Goal: Information Seeking & Learning: Stay updated

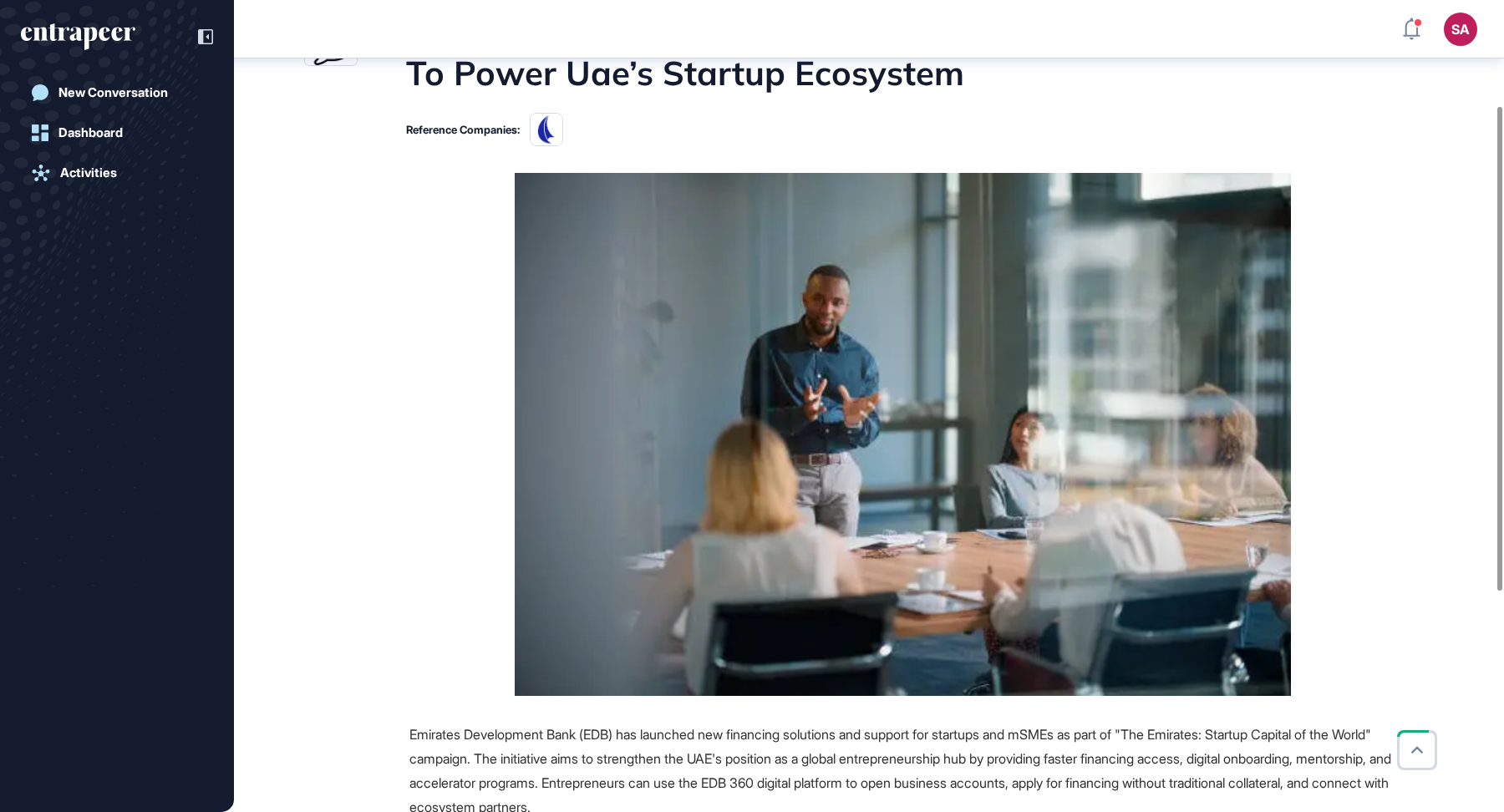
scroll to position [178, 0]
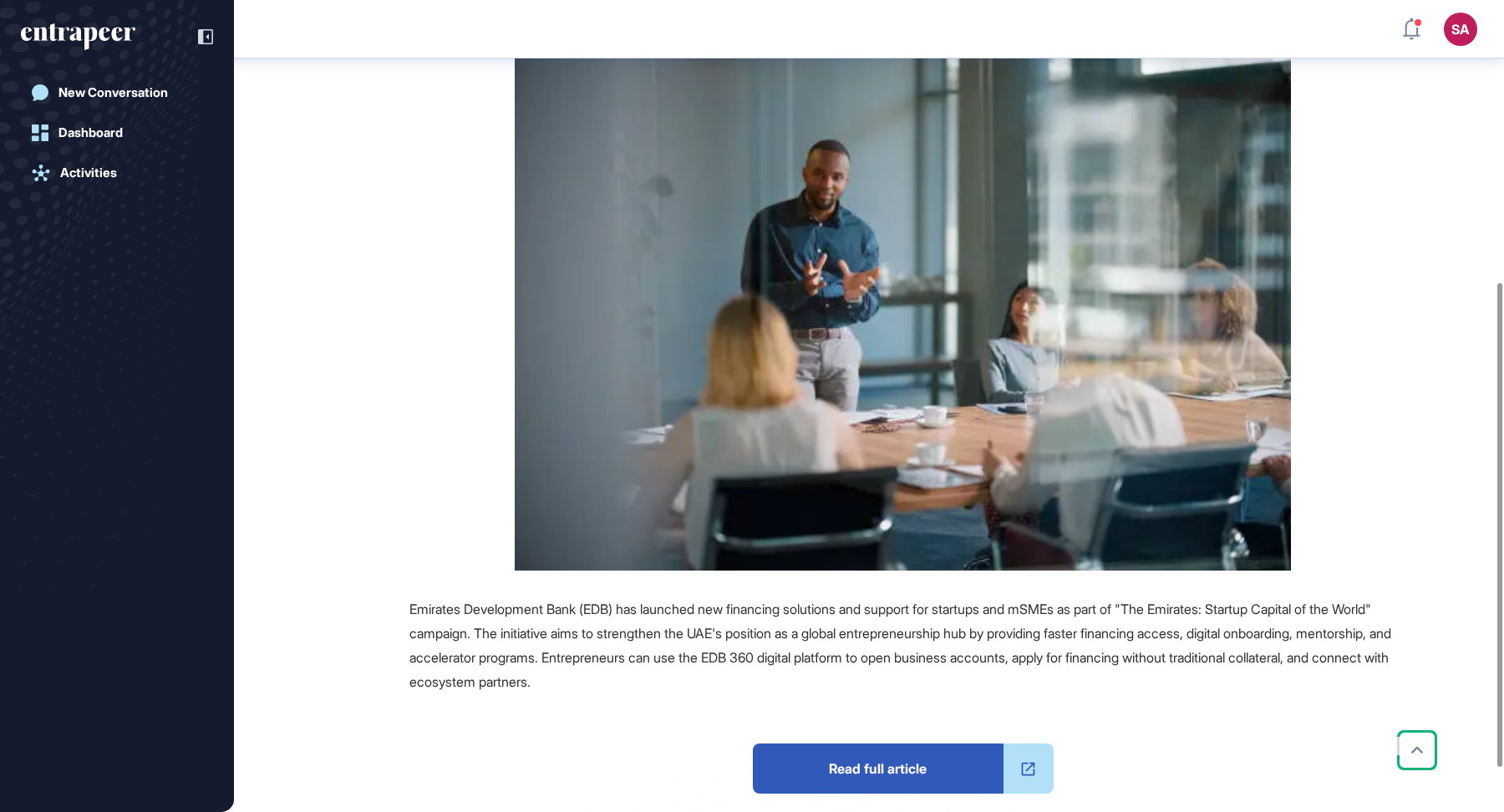
scroll to position [537, 0]
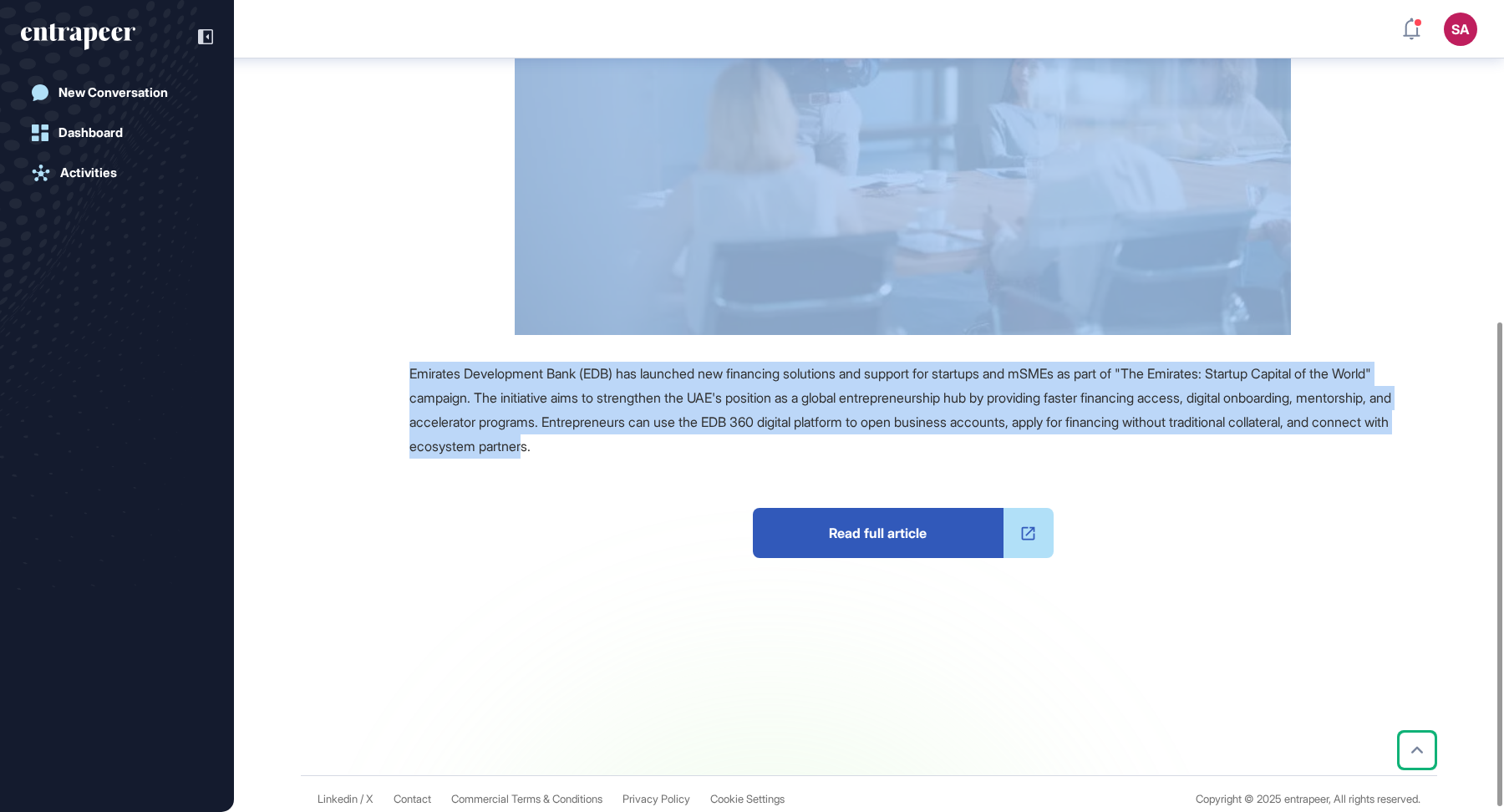
drag, startPoint x: 404, startPoint y: 197, endPoint x: 821, endPoint y: 446, distance: 485.7
click at [821, 446] on main "News October 07, 2025 Major Company Announcement October 07, 2025 Major Company…" at bounding box center [871, 164] width 1267 height 1220
click at [846, 452] on div "Emirates Development Bank (EDB) has launched new financing solutions and suppor…" at bounding box center [902, 409] width 987 height 96
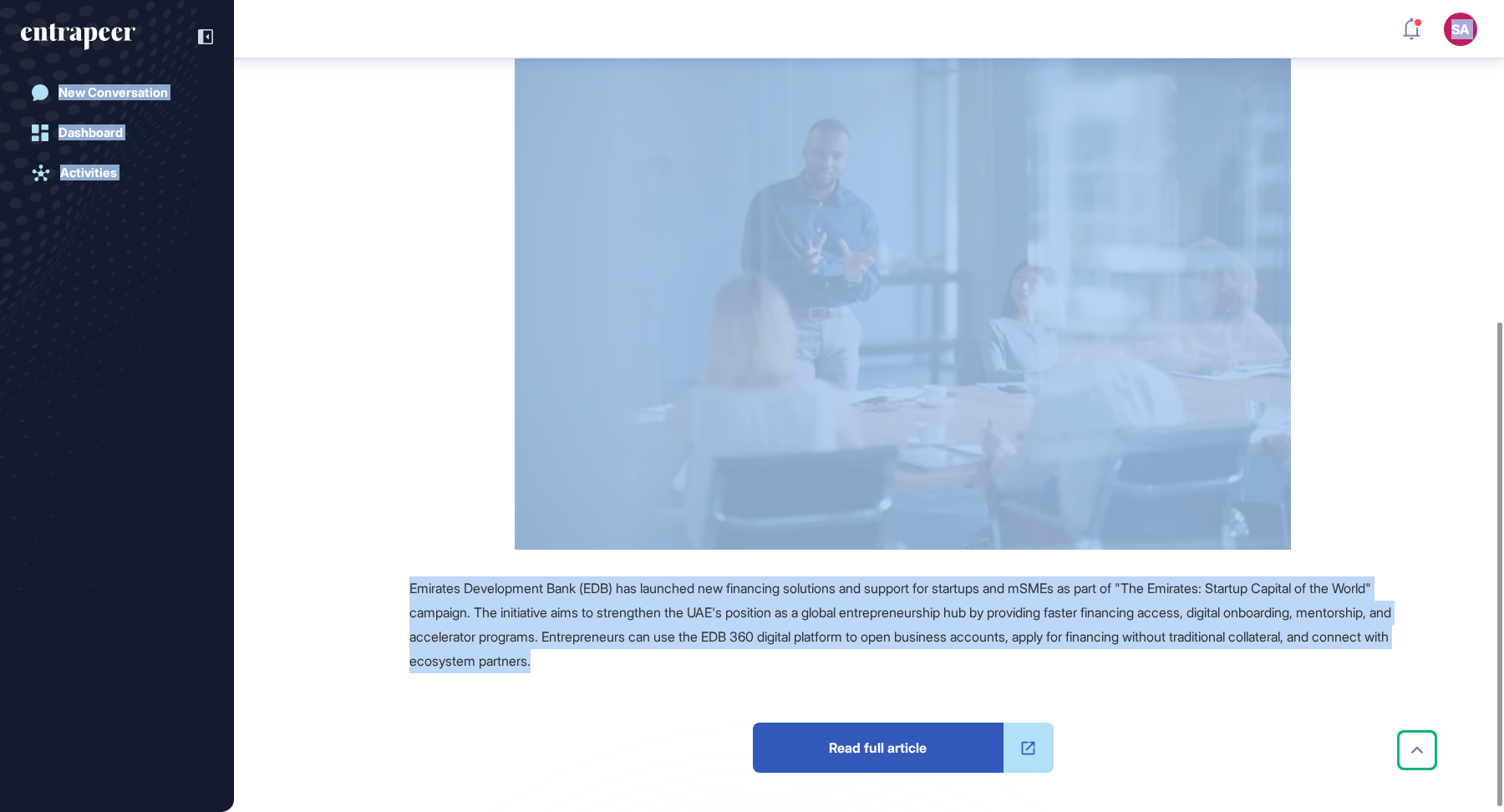
scroll to position [0, 0]
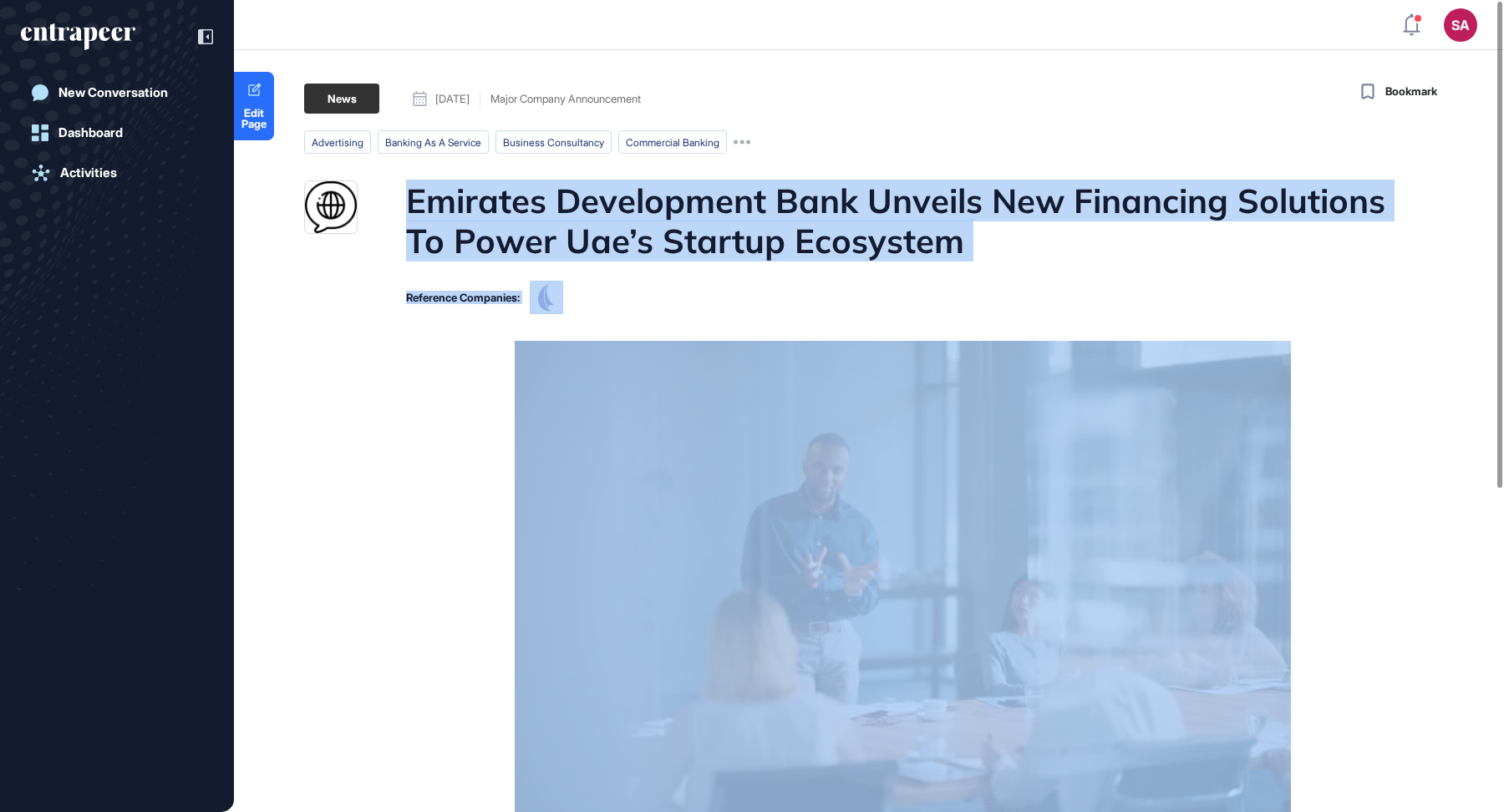
drag, startPoint x: 846, startPoint y: 452, endPoint x: 408, endPoint y: 204, distance: 503.3
click at [408, 204] on main "News October 07, 2025 Major Company Announcement October 07, 2025 Major Company…" at bounding box center [871, 693] width 1267 height 1220
copy main "Emirates Development Bank Unveils New Financing Solutions To Power Uae’s Startu…"
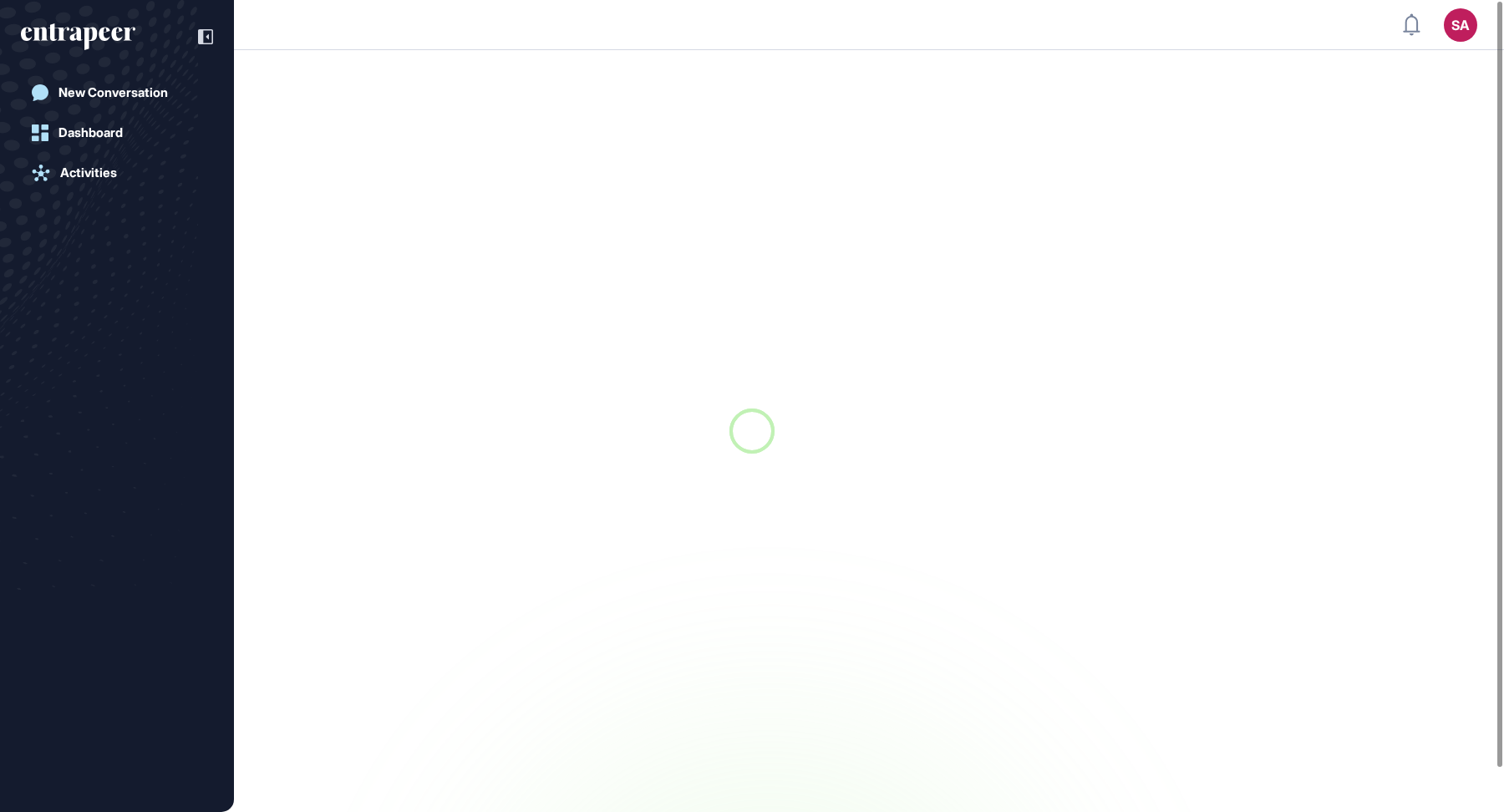
scroll to position [1, 1]
